Goal: Navigation & Orientation: Find specific page/section

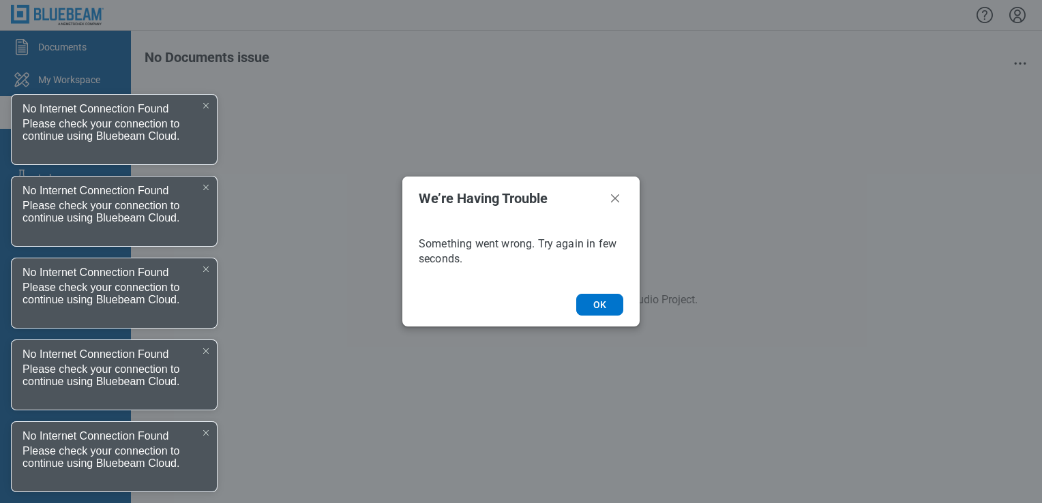
click at [209, 103] on div at bounding box center [206, 105] width 11 height 11
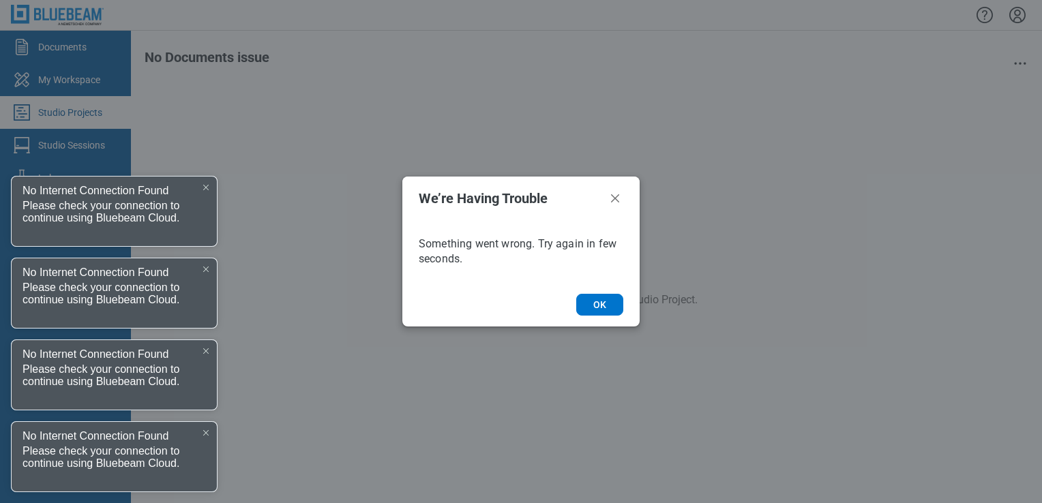
click at [207, 188] on icon at bounding box center [205, 187] width 5 height 5
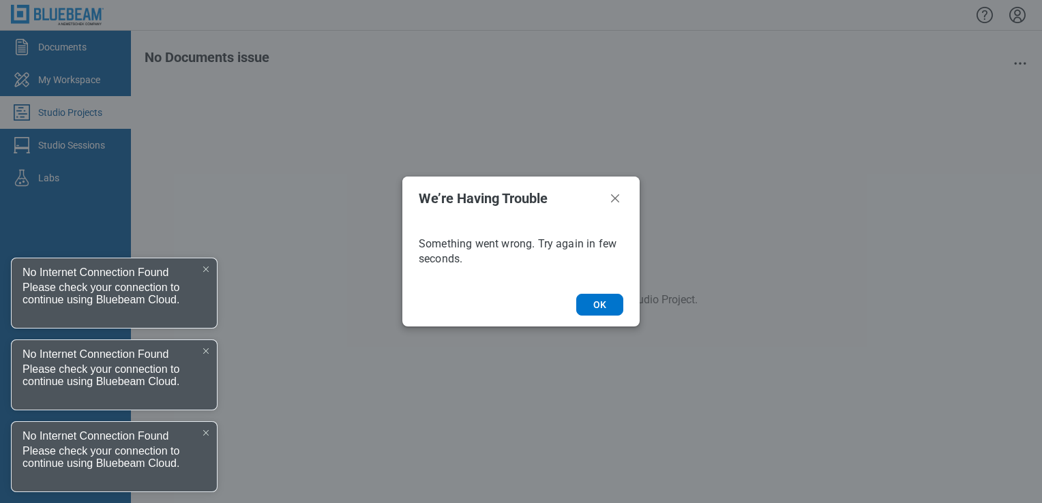
click at [207, 269] on icon at bounding box center [205, 269] width 5 height 5
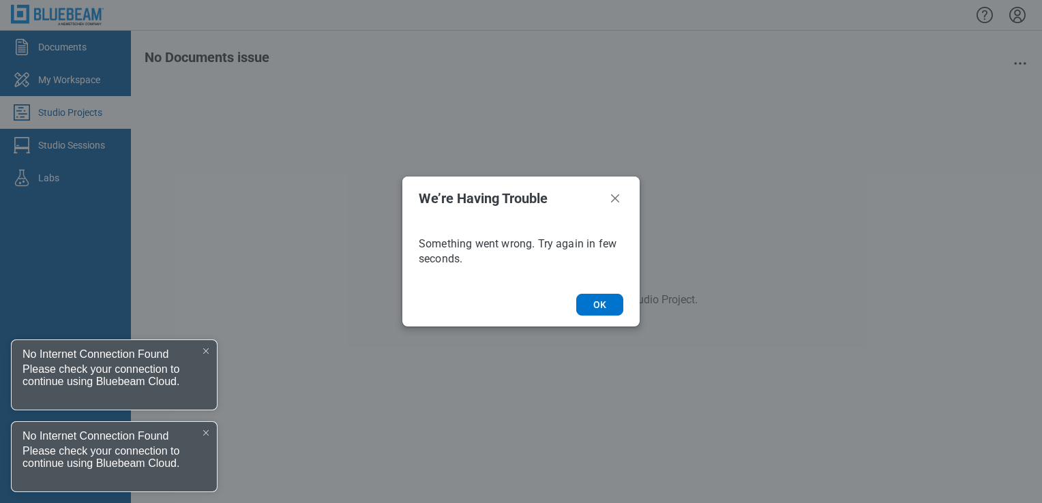
click at [203, 357] on div "No Internet Connection Found" at bounding box center [114, 351] width 205 height 23
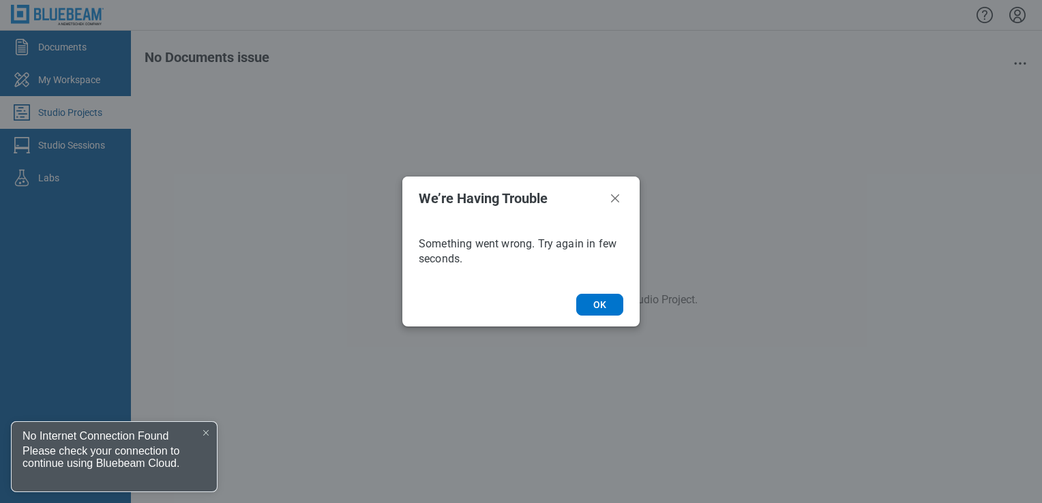
click at [208, 430] on div at bounding box center [206, 433] width 11 height 11
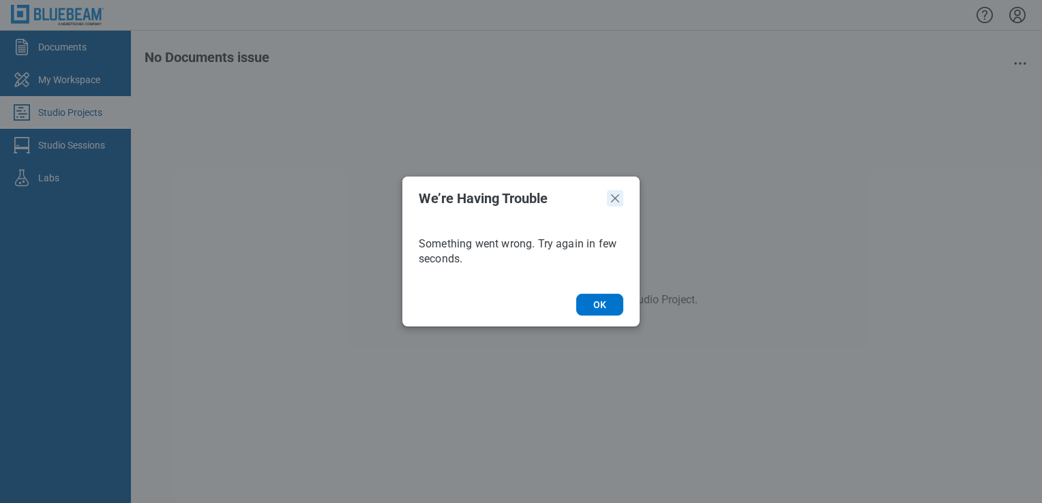
click at [612, 203] on icon "Close" at bounding box center [615, 198] width 16 height 16
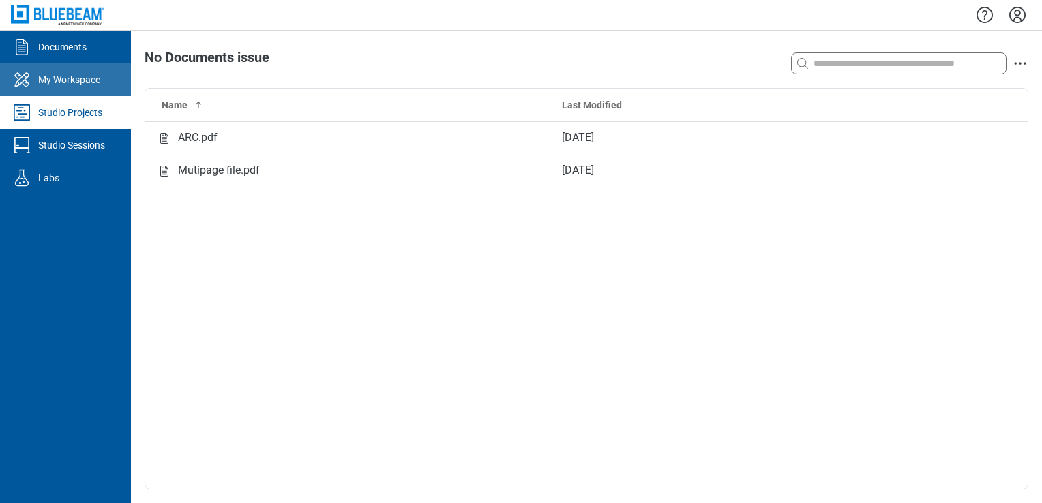
click at [86, 74] on div "My Workspace" at bounding box center [69, 80] width 62 height 14
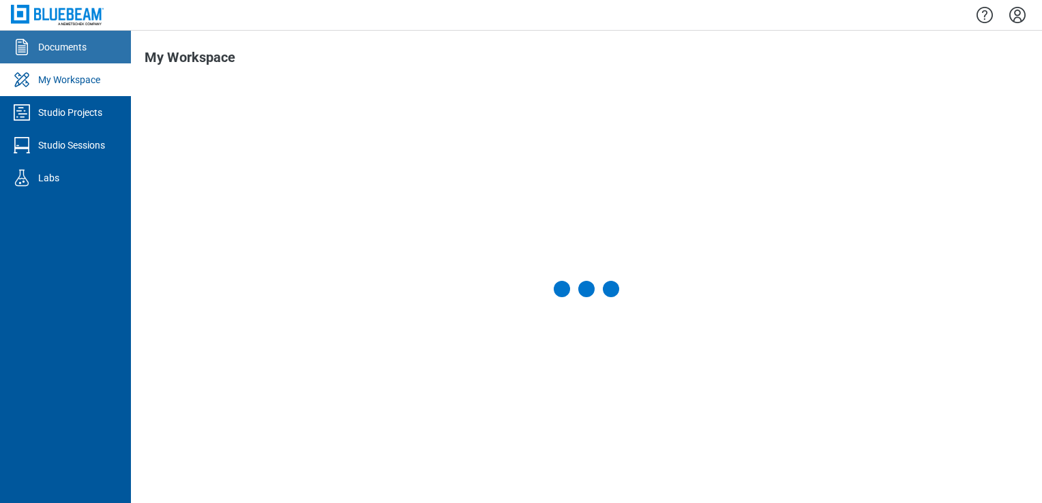
click at [85, 58] on link "Documents" at bounding box center [65, 47] width 131 height 33
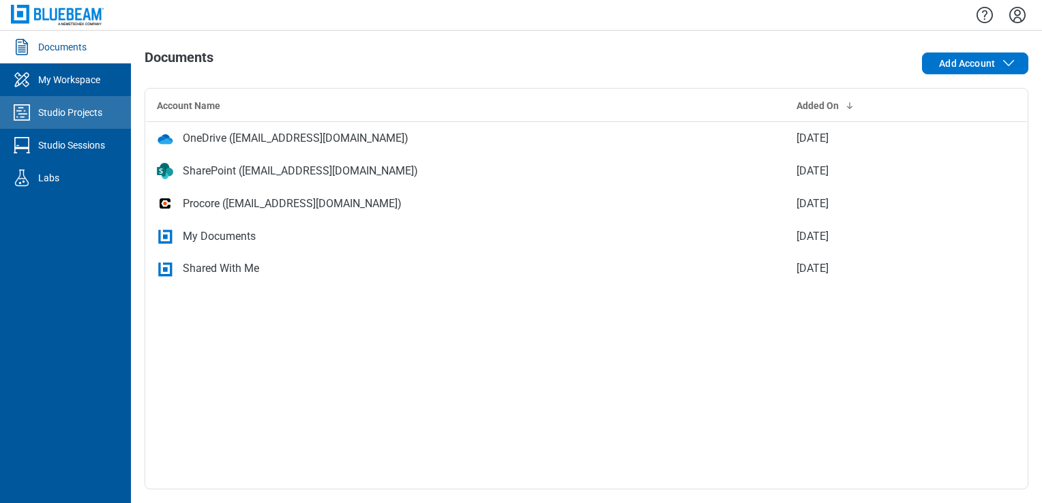
click at [40, 101] on link "Studio Projects" at bounding box center [65, 112] width 131 height 33
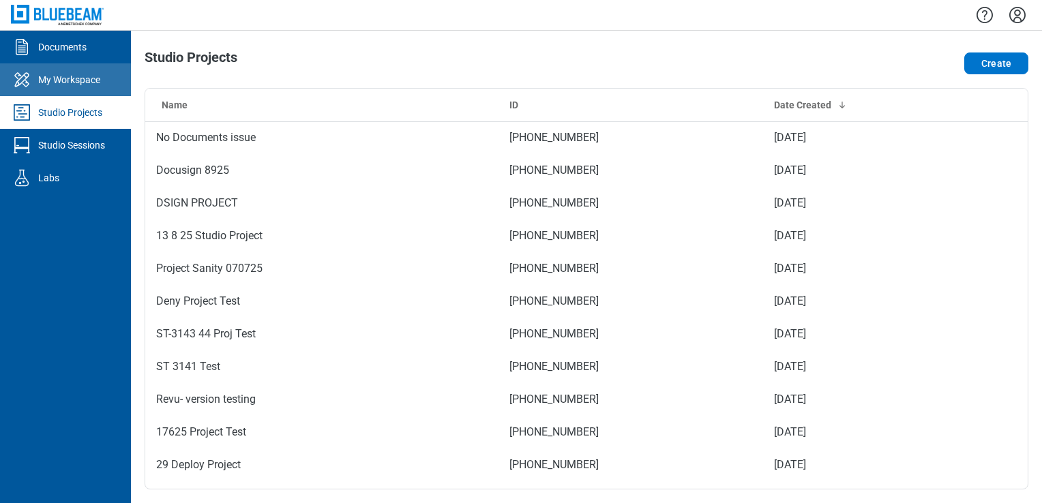
click at [84, 86] on div "My Workspace" at bounding box center [69, 80] width 62 height 14
